Goal: Task Accomplishment & Management: Manage account settings

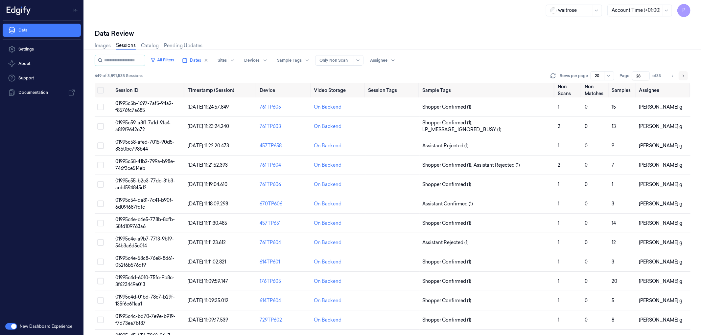
click at [682, 76] on icon "Go to next page" at bounding box center [683, 75] width 4 height 5
type input "29"
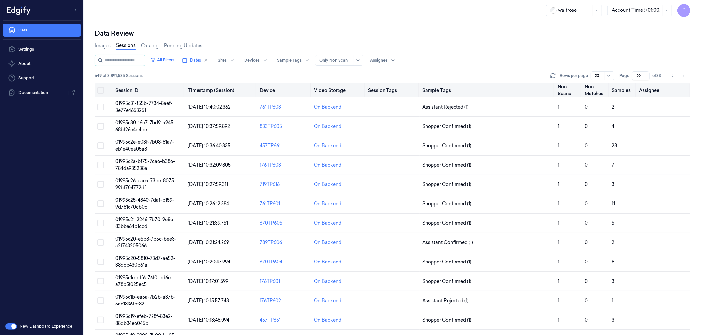
click at [100, 90] on button "Select all" at bounding box center [100, 90] width 7 height 7
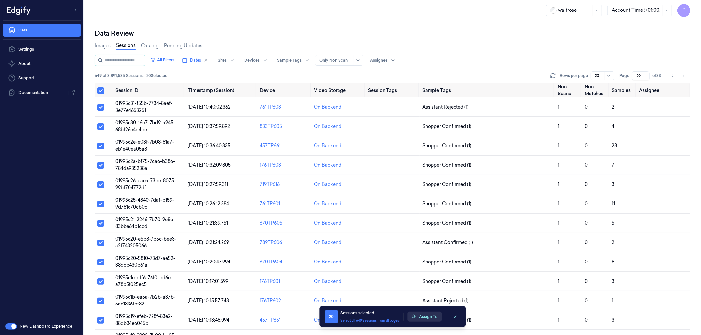
click at [420, 317] on button "Assign To" at bounding box center [424, 317] width 34 height 10
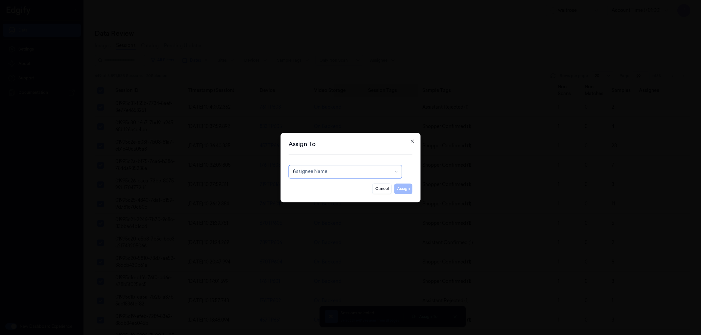
type input "ro"
click at [342, 188] on div "[PERSON_NAME]" at bounding box center [345, 186] width 104 height 7
click at [401, 187] on button "Assign" at bounding box center [403, 189] width 18 height 11
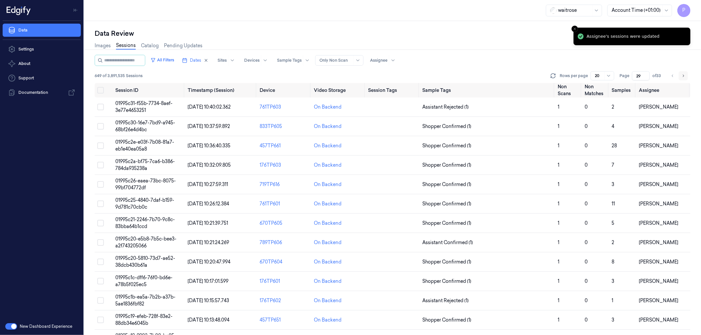
click at [685, 76] on button "Go to next page" at bounding box center [682, 75] width 9 height 9
type input "30"
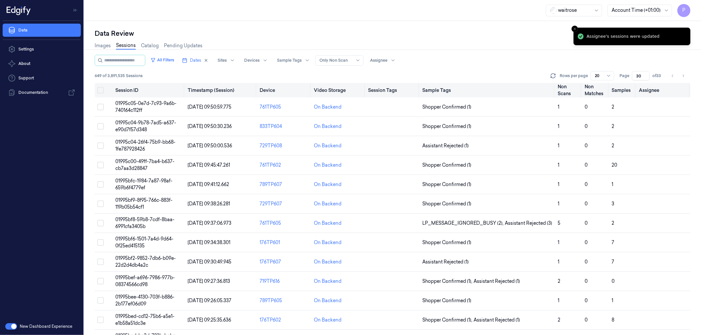
click at [97, 87] on button "Select all" at bounding box center [100, 90] width 7 height 7
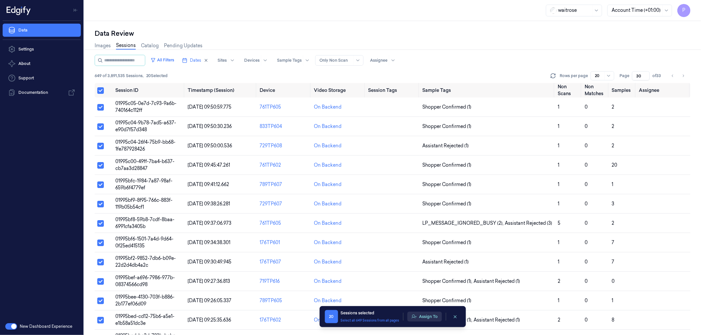
click at [423, 320] on button "Assign To" at bounding box center [424, 317] width 34 height 10
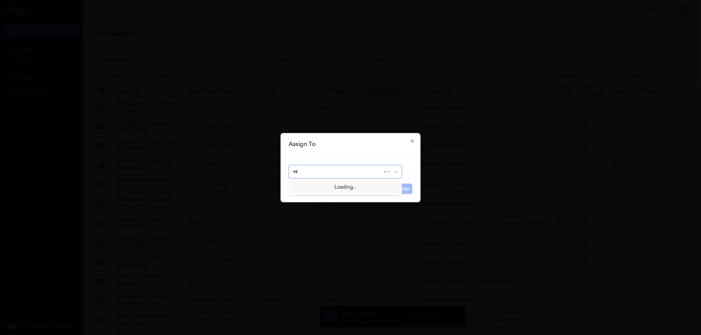
type input "var"
drag, startPoint x: 326, startPoint y: 183, endPoint x: 331, endPoint y: 187, distance: 6.3
click at [326, 184] on div "[PERSON_NAME]" at bounding box center [345, 186] width 104 height 7
click at [411, 189] on button "Assign" at bounding box center [403, 189] width 18 height 11
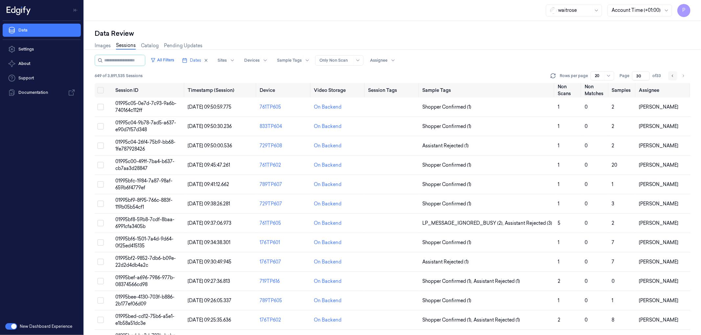
click at [673, 76] on icon "Go to previous page" at bounding box center [673, 75] width 4 height 5
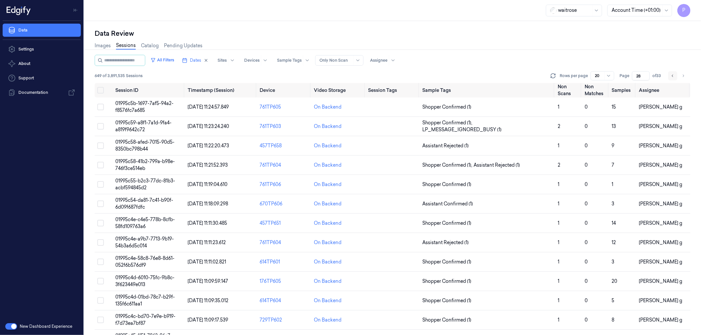
click at [673, 76] on icon "Go to previous page" at bounding box center [673, 75] width 4 height 5
type input "27"
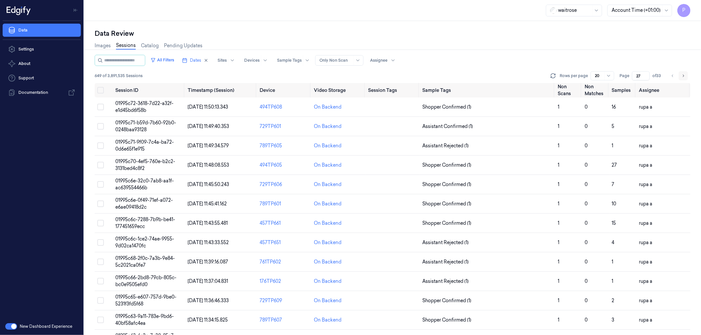
click at [681, 76] on button "Go to next page" at bounding box center [682, 75] width 9 height 9
type input "28"
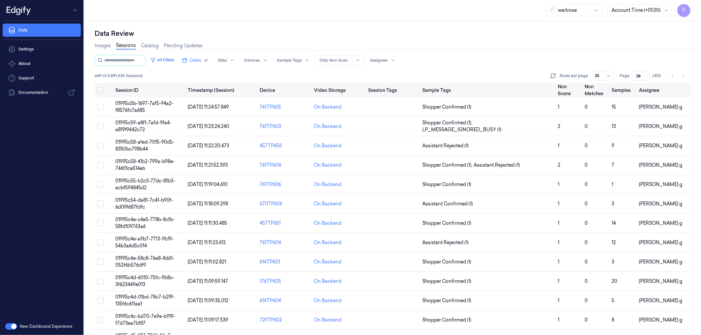
click at [632, 32] on div "Data Review" at bounding box center [393, 33] width 596 height 9
